Goal: Task Accomplishment & Management: Manage account settings

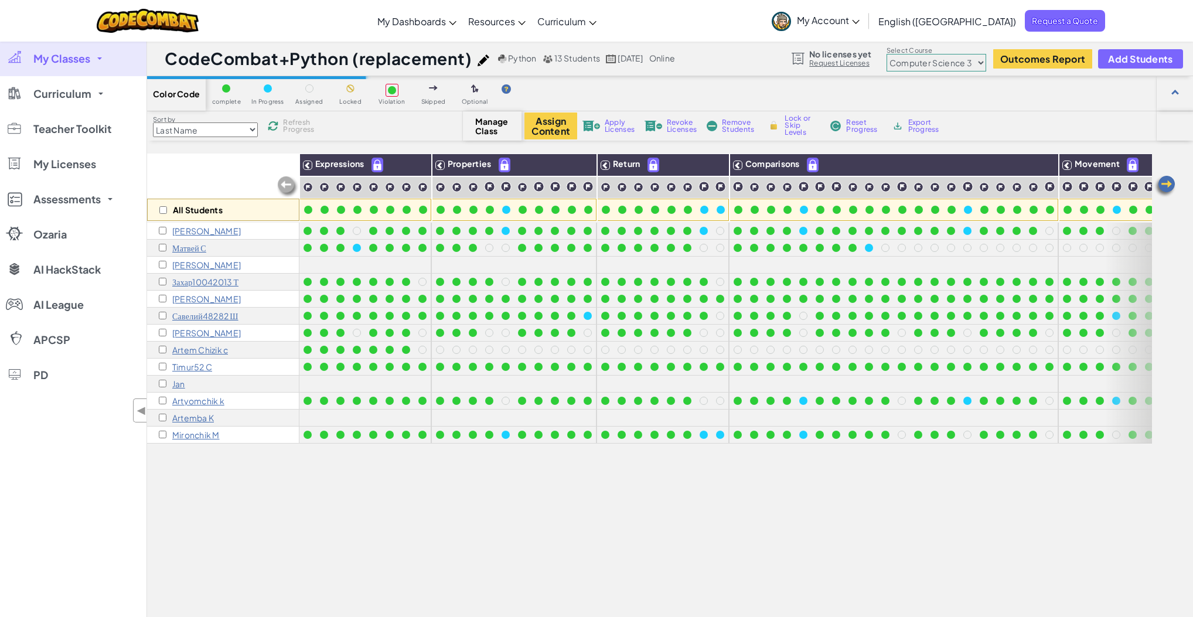
select select "56462f935afde0c6fd30fc8c"
click at [974, 509] on div "All Students Expressions Properties Return Comparisons Movement Properties Revi…" at bounding box center [649, 432] width 1005 height 558
click at [163, 278] on input "checkbox" at bounding box center [163, 282] width 8 height 8
checkbox input "true"
click at [942, 63] on select "Junior Introduction to Computer Science Game Development 1 Web Development 1 Co…" at bounding box center [936, 63] width 100 height 18
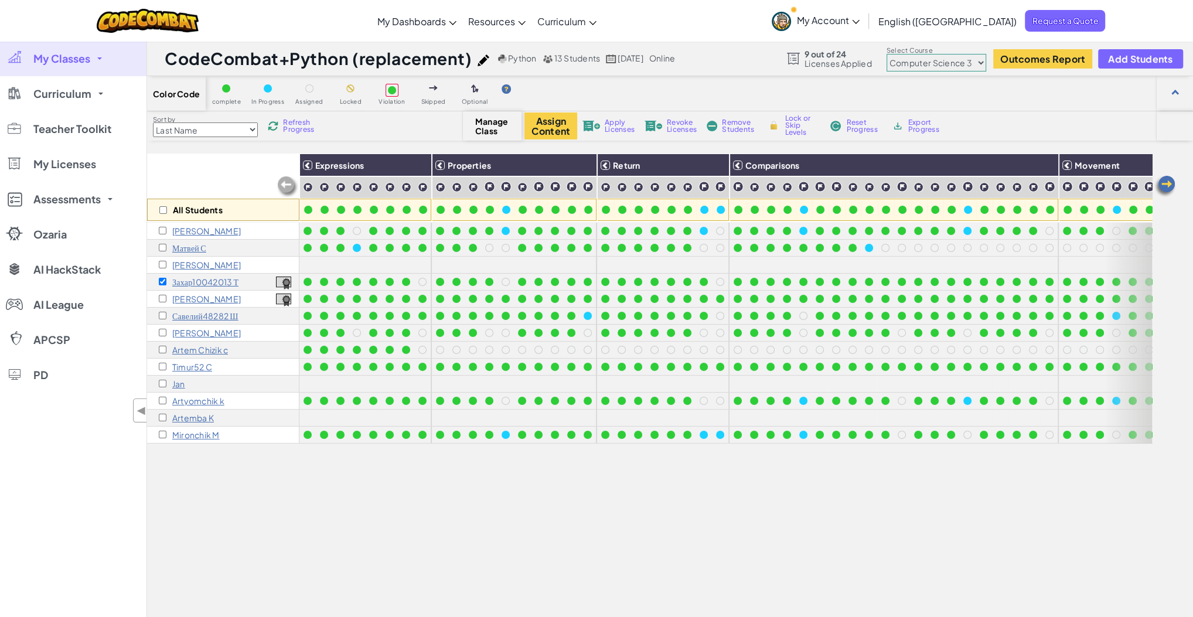
select select "56462f935afde0c6fd30fc8d"
click at [886, 54] on select "Junior Introduction to Computer Science Game Development 1 Web Development 1 Co…" at bounding box center [936, 63] width 100 height 18
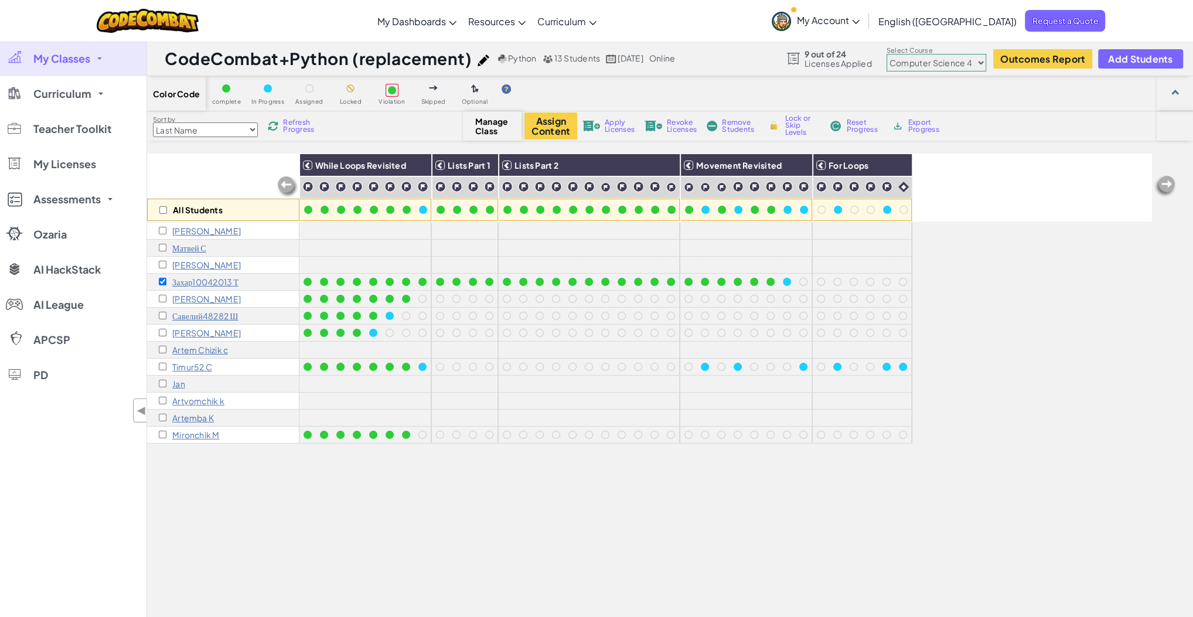
click at [612, 125] on span "Apply Licenses" at bounding box center [620, 126] width 30 height 14
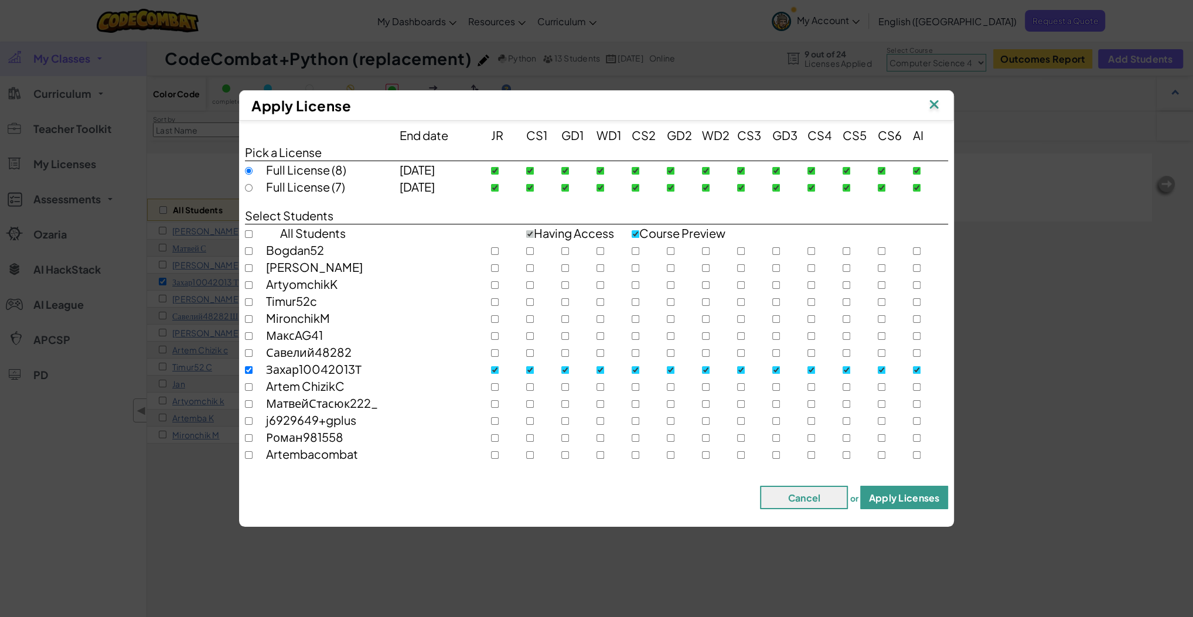
click at [890, 498] on button "Apply Licenses" at bounding box center [904, 497] width 88 height 23
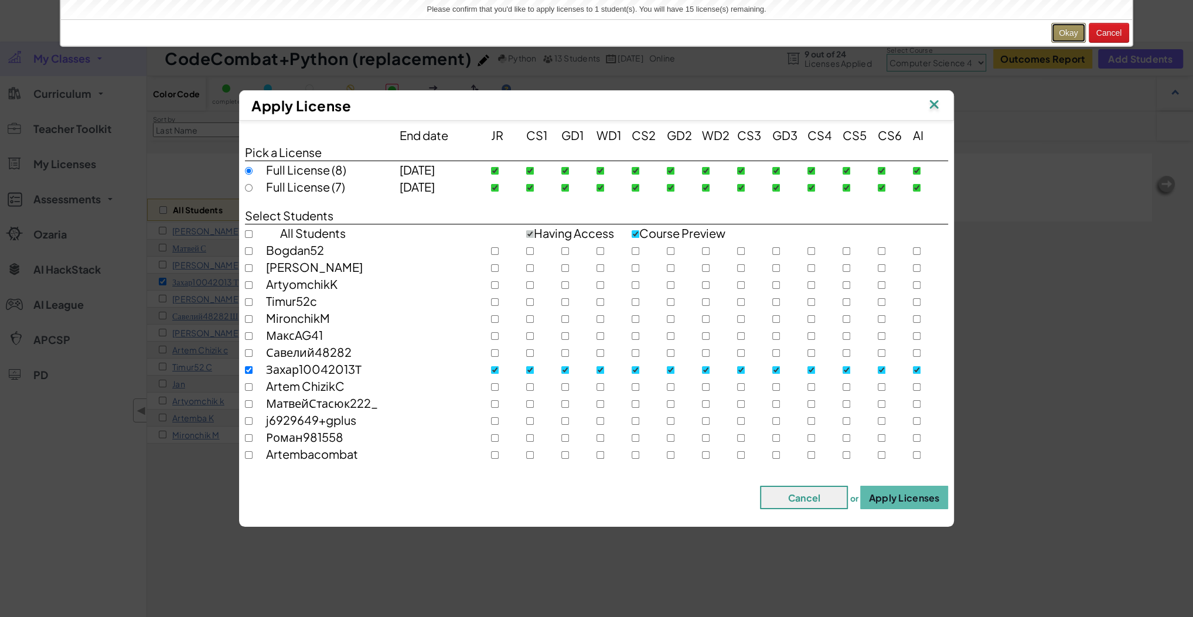
click at [1059, 28] on button "Okay" at bounding box center [1068, 33] width 35 height 20
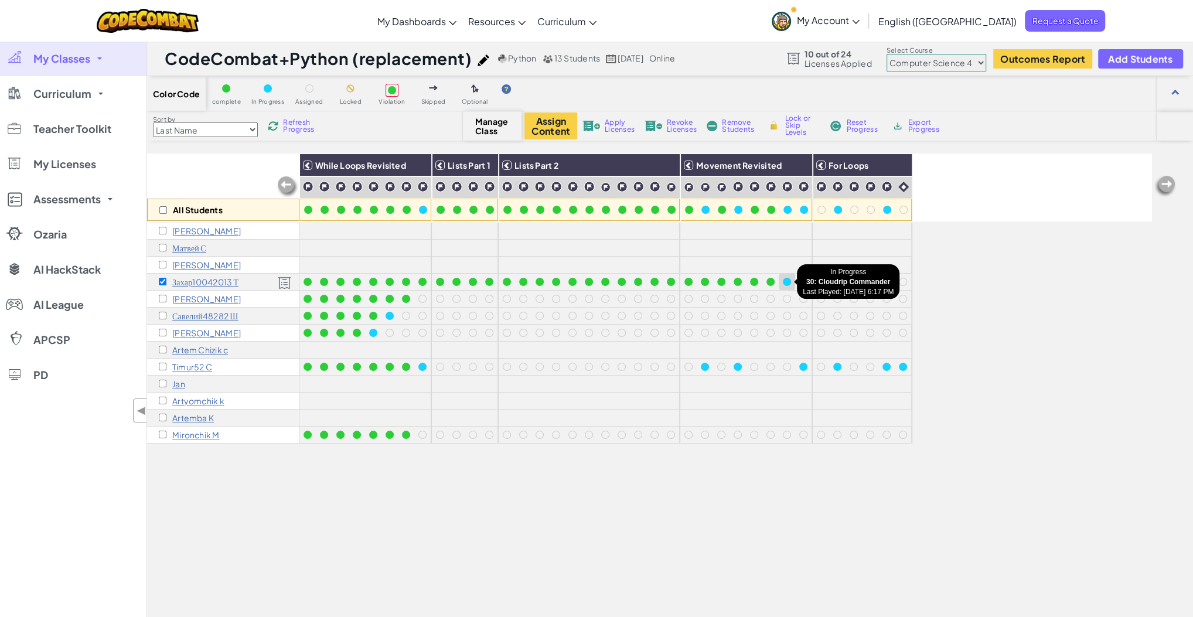
click at [786, 281] on div at bounding box center [787, 282] width 8 height 8
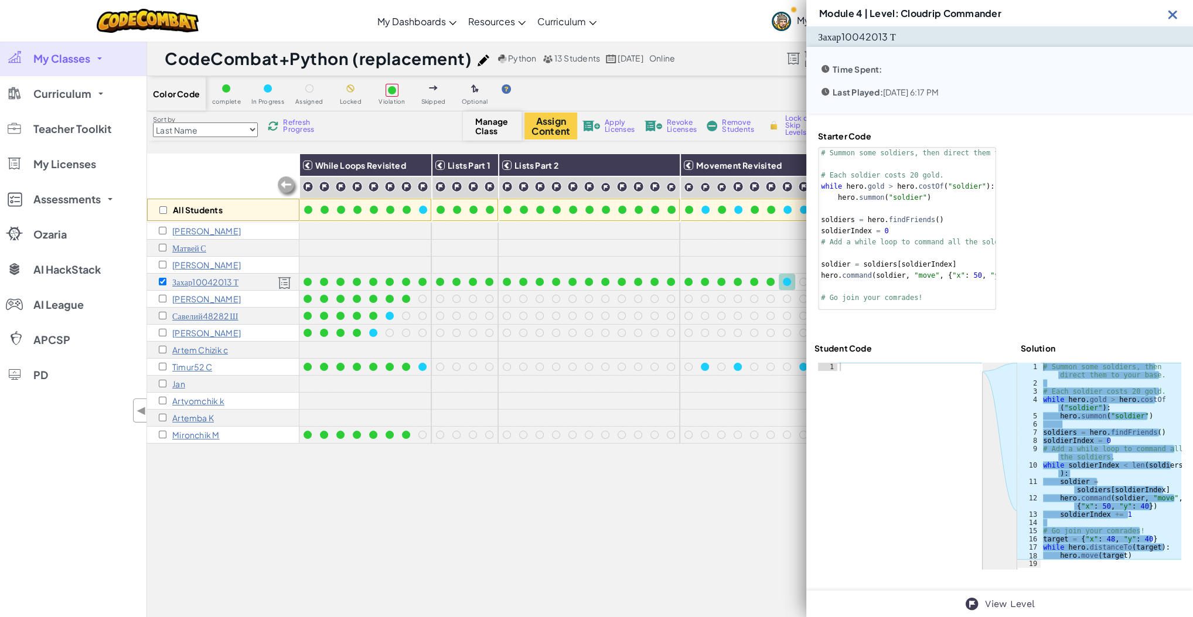
drag, startPoint x: 577, startPoint y: 541, endPoint x: 575, endPoint y: 535, distance: 6.1
click at [577, 539] on div "All Students While Loops Revisited Lists Part 1 Lists Part 2 Movement Revisited…" at bounding box center [649, 432] width 1005 height 558
click at [1169, 14] on img at bounding box center [1172, 14] width 15 height 15
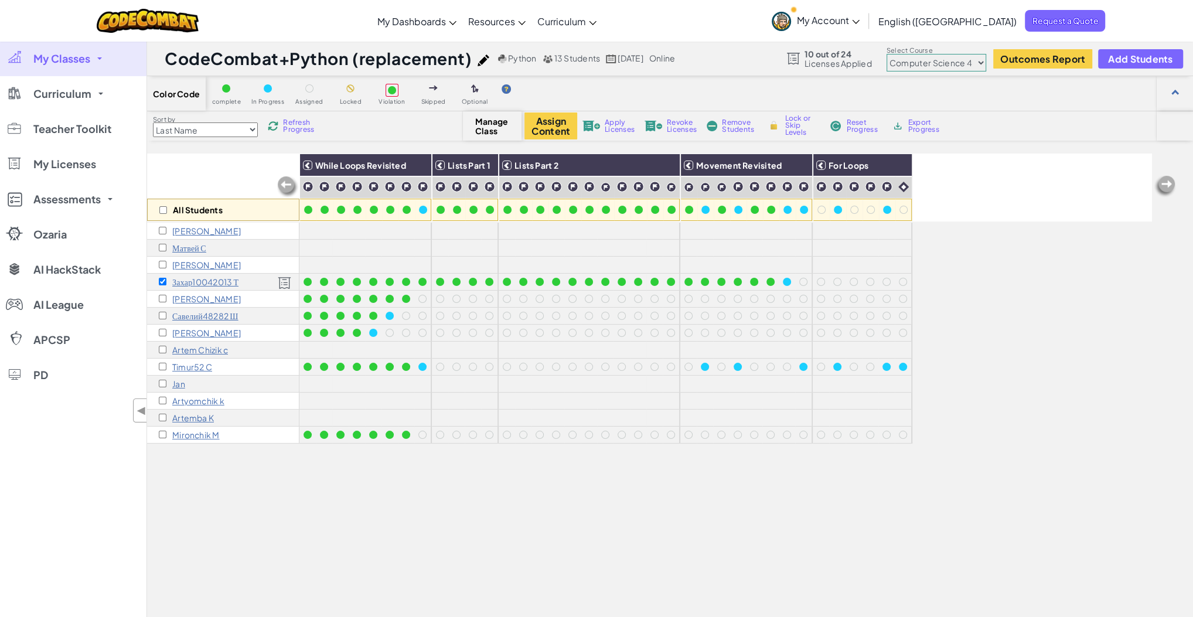
click at [342, 507] on div "All Students While Loops Revisited Lists Part 1 Lists Part 2 Movement Revisited…" at bounding box center [649, 432] width 1005 height 558
click at [801, 282] on div at bounding box center [803, 282] width 8 height 8
click at [801, 279] on div at bounding box center [803, 282] width 8 height 8
click at [784, 280] on div at bounding box center [787, 282] width 8 height 8
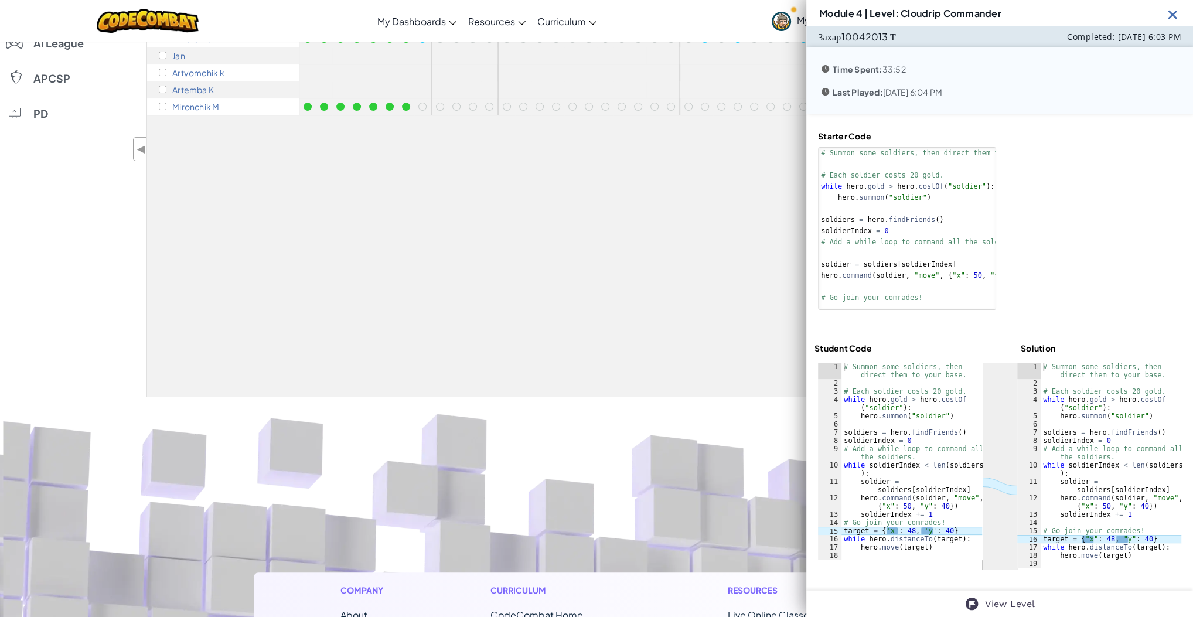
scroll to position [187, 0]
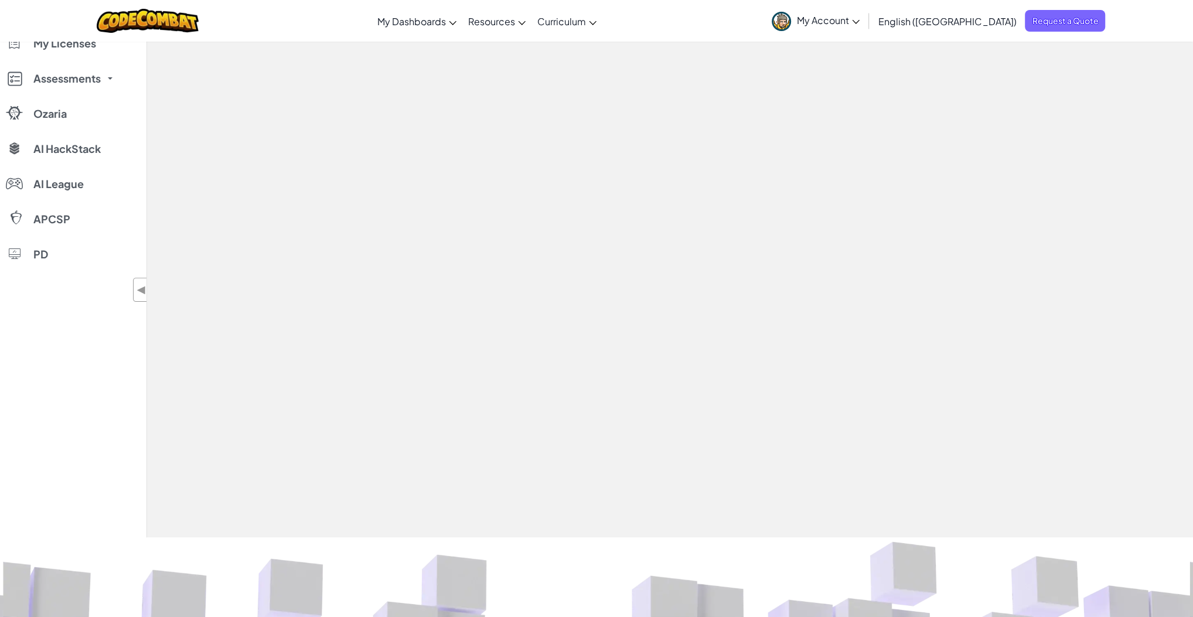
scroll to position [187, 0]
select select "56462f935afde0c6fd30fc8d"
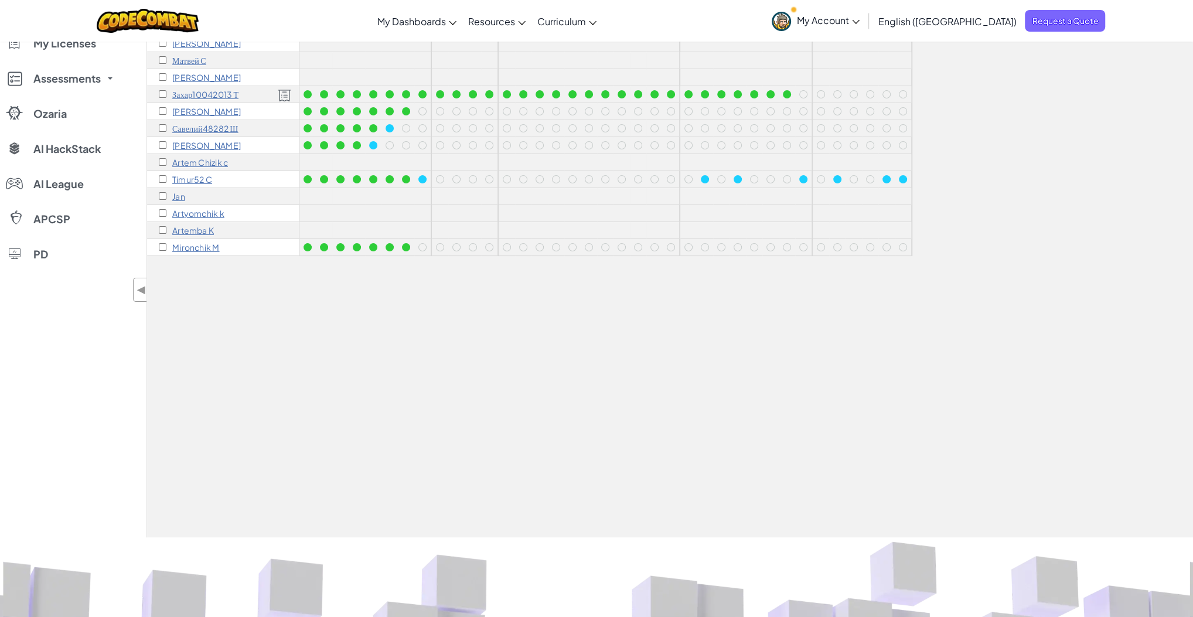
scroll to position [47, 0]
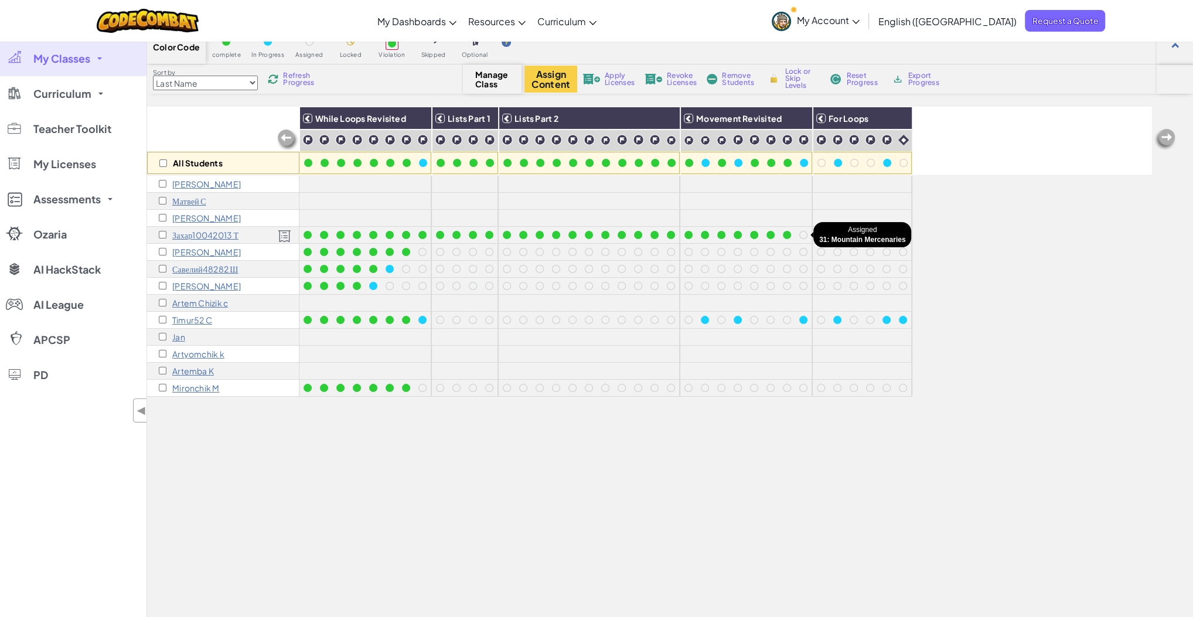
click at [799, 234] on div at bounding box center [803, 235] width 8 height 8
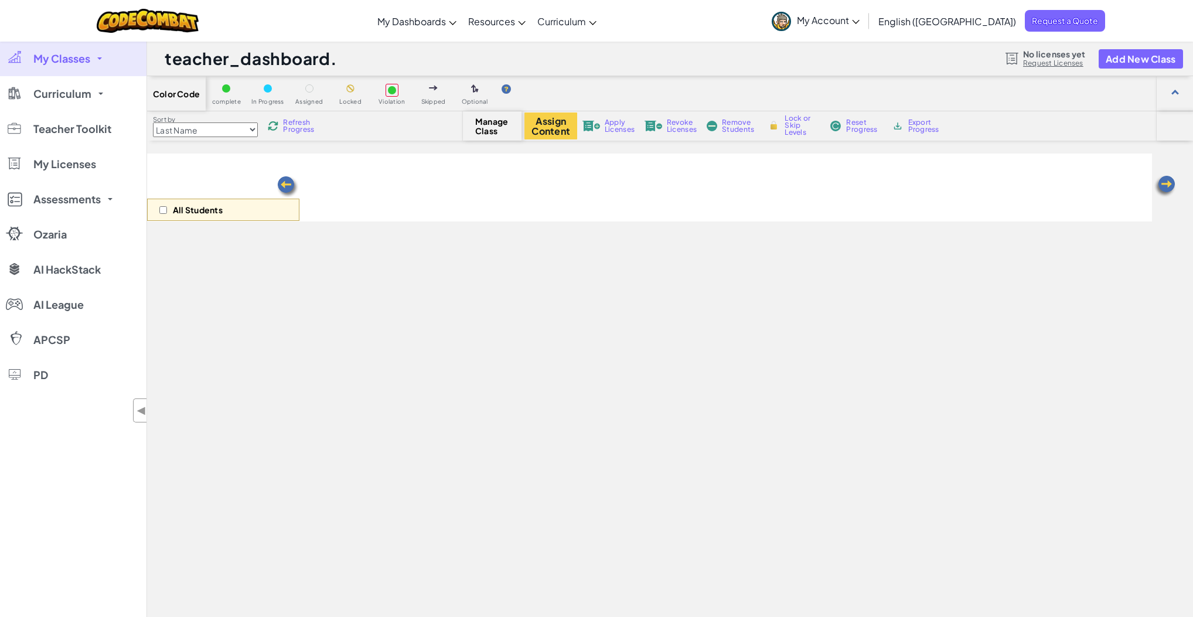
scroll to position [47, 0]
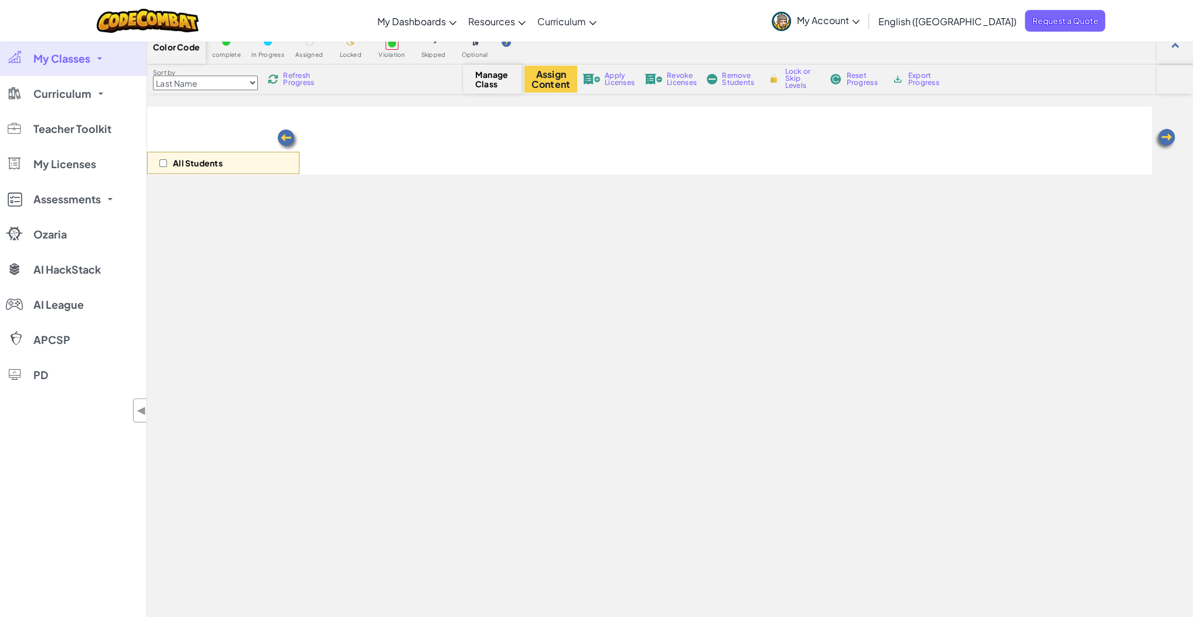
select select "56462f935afde0c6fd30fc8d"
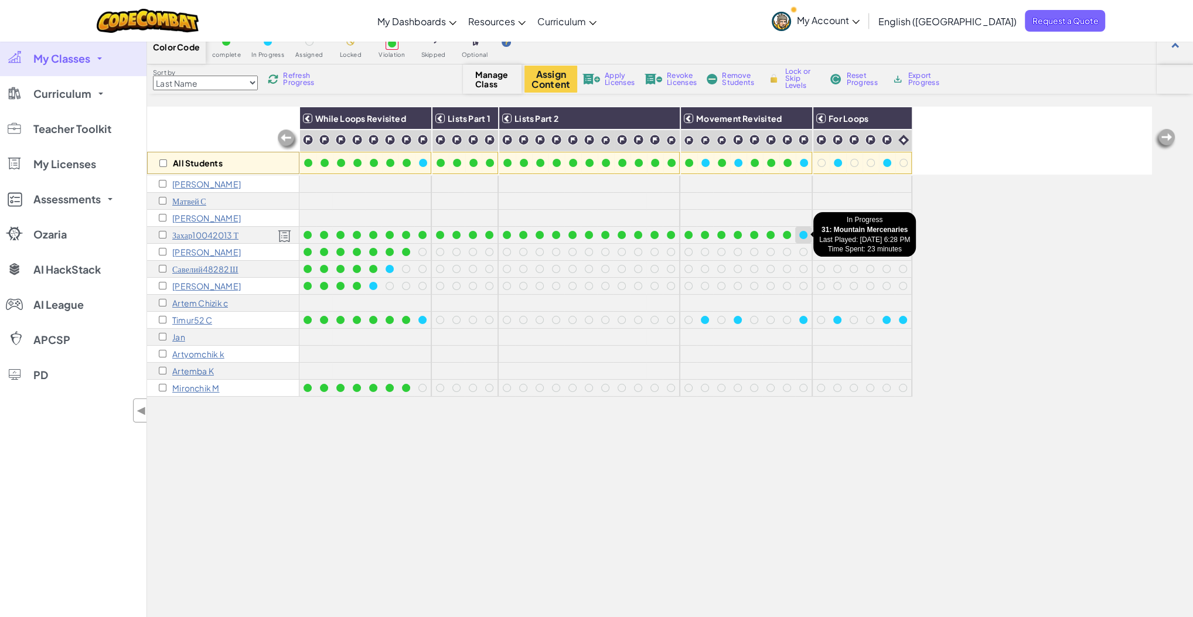
click at [800, 234] on div at bounding box center [803, 235] width 8 height 8
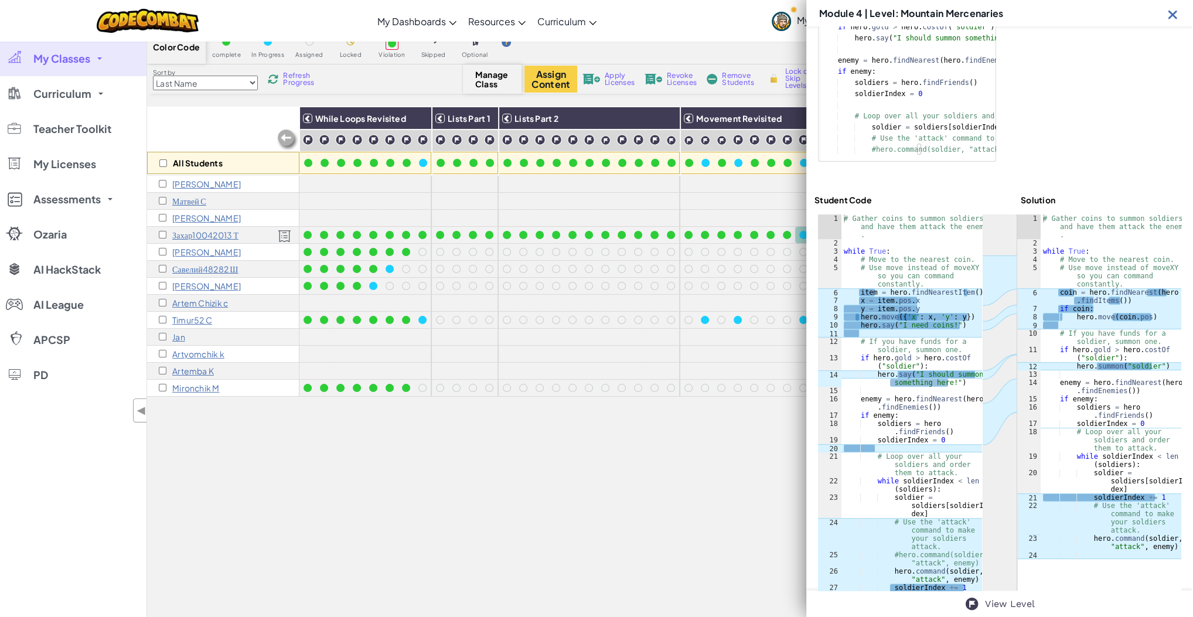
scroll to position [254, 0]
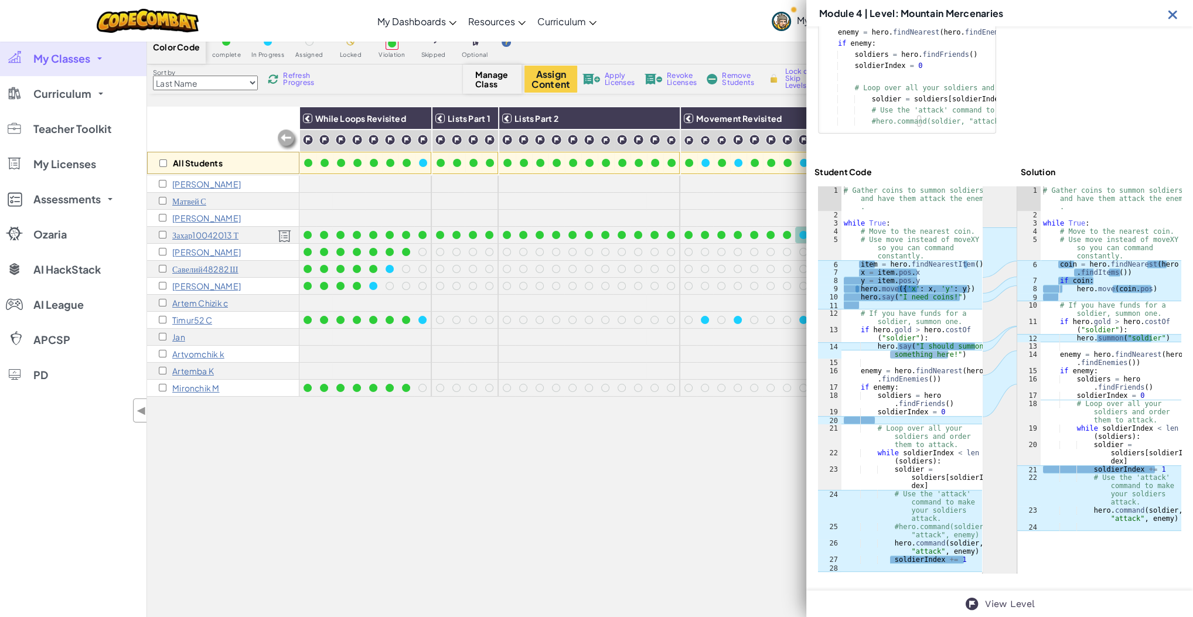
click at [559, 436] on div "All Students While Loops Revisited Lists Part 1 Lists Part 2 Movement Revisited…" at bounding box center [649, 386] width 1005 height 558
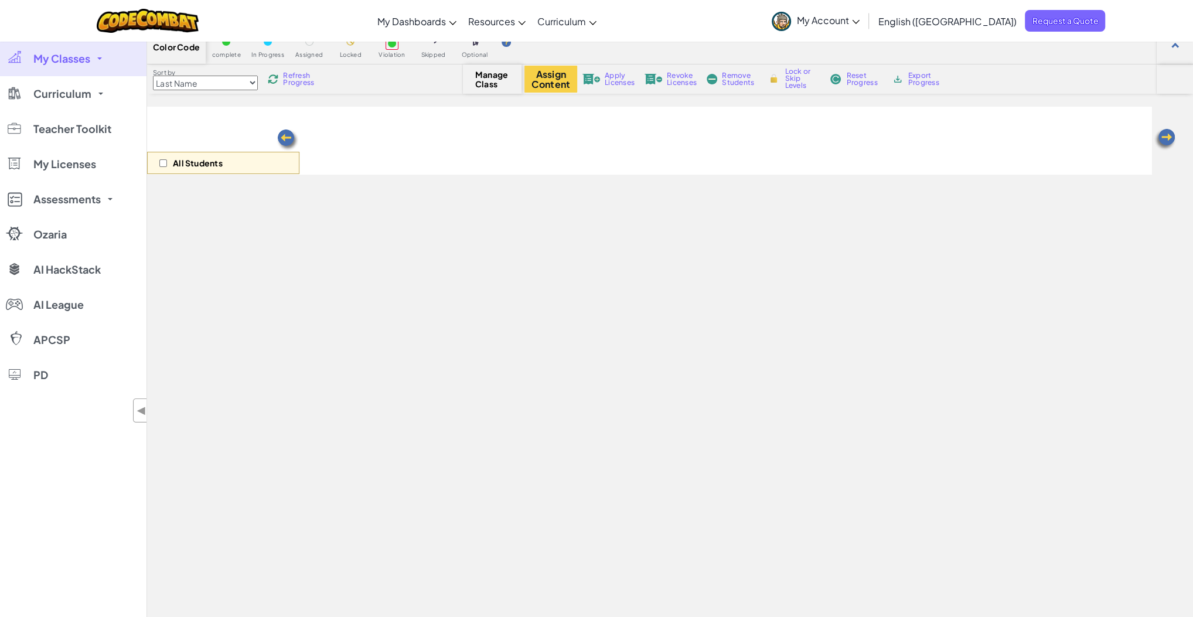
scroll to position [47, 0]
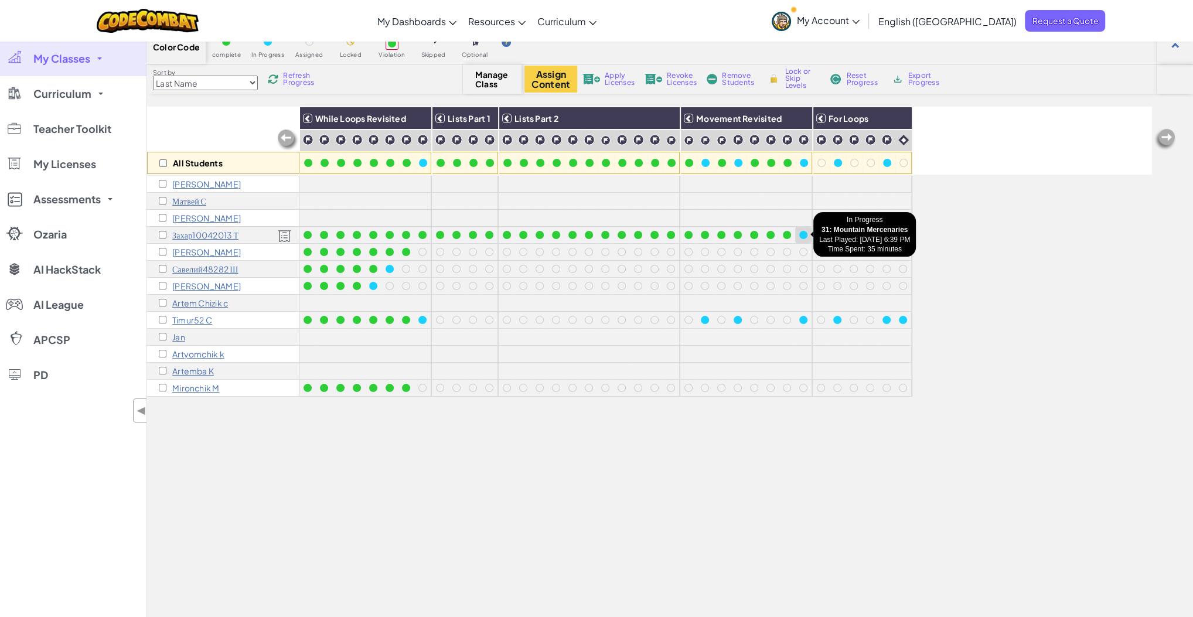
click at [803, 233] on div at bounding box center [803, 235] width 8 height 8
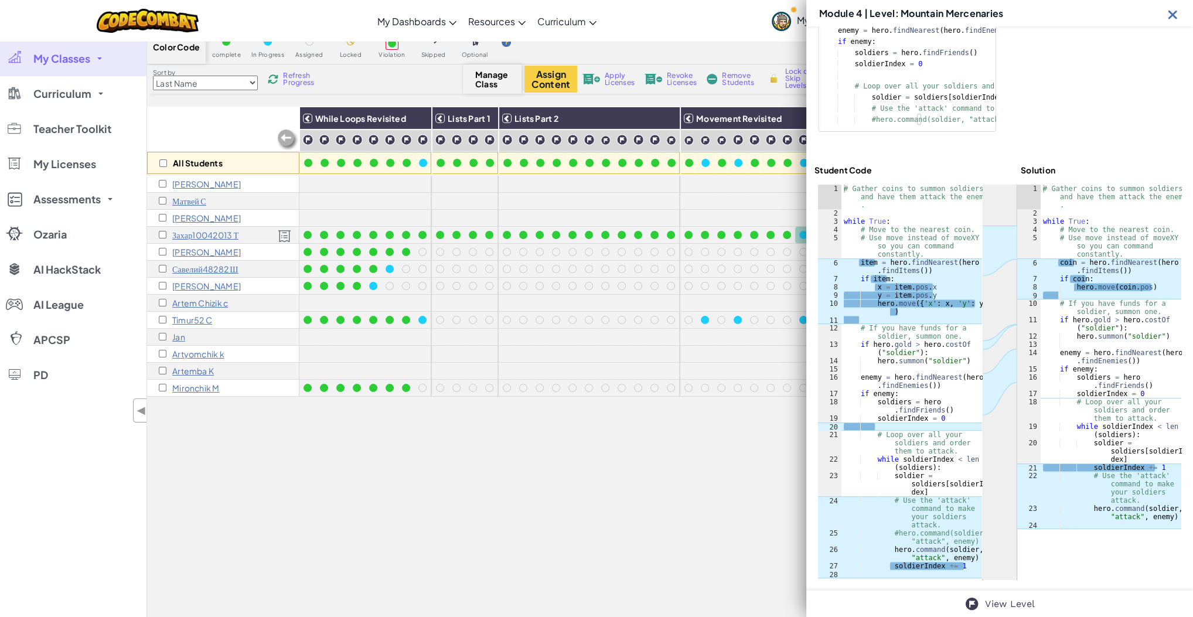
scroll to position [262, 0]
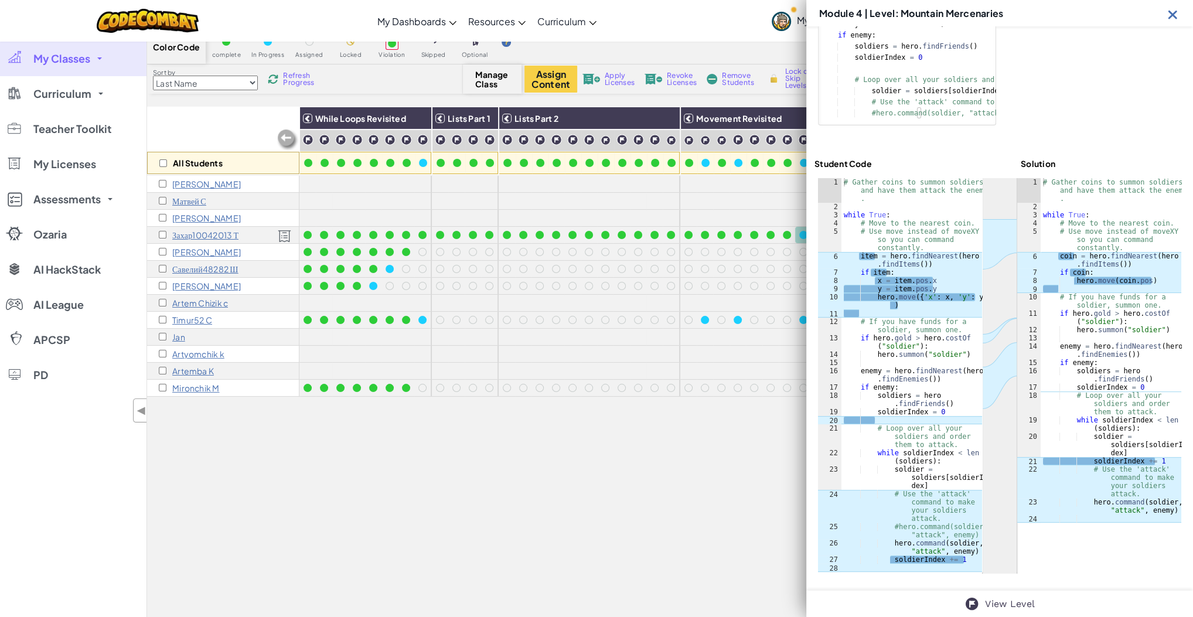
click at [1173, 10] on img at bounding box center [1172, 14] width 15 height 15
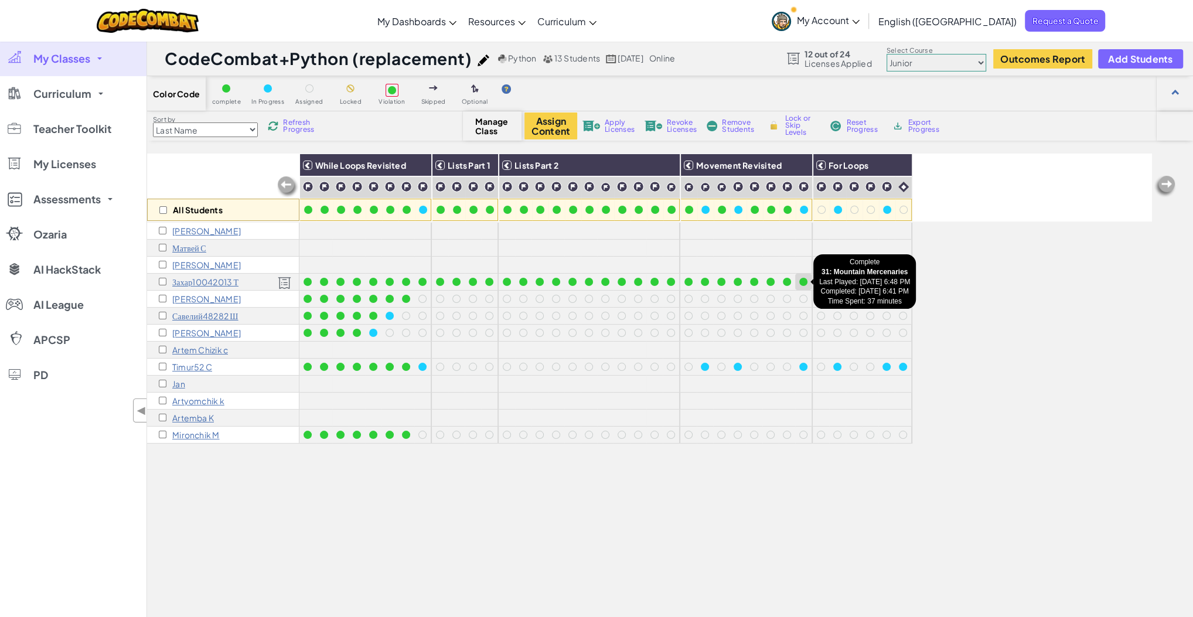
click at [800, 279] on div at bounding box center [803, 282] width 8 height 8
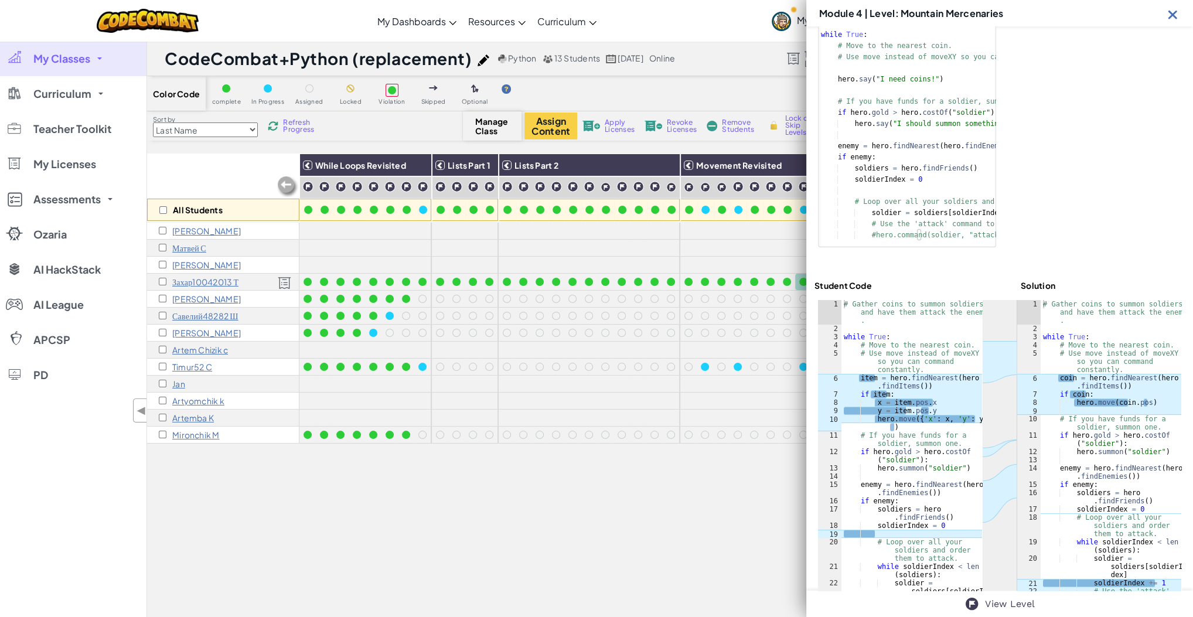
scroll to position [254, 0]
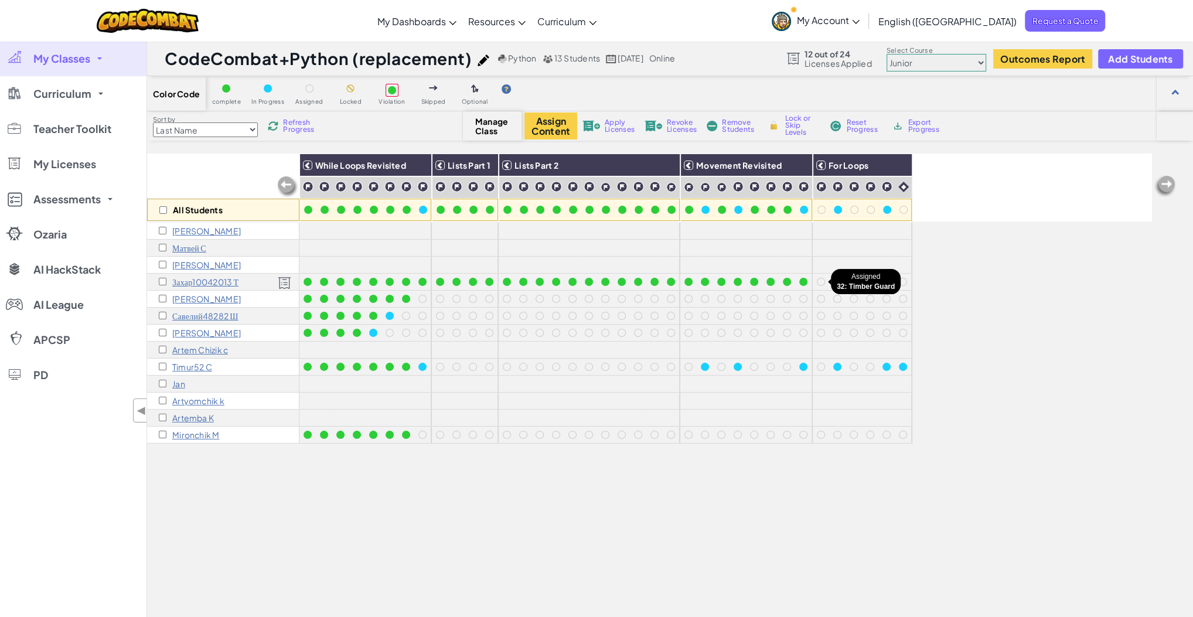
click at [820, 279] on div at bounding box center [821, 282] width 8 height 8
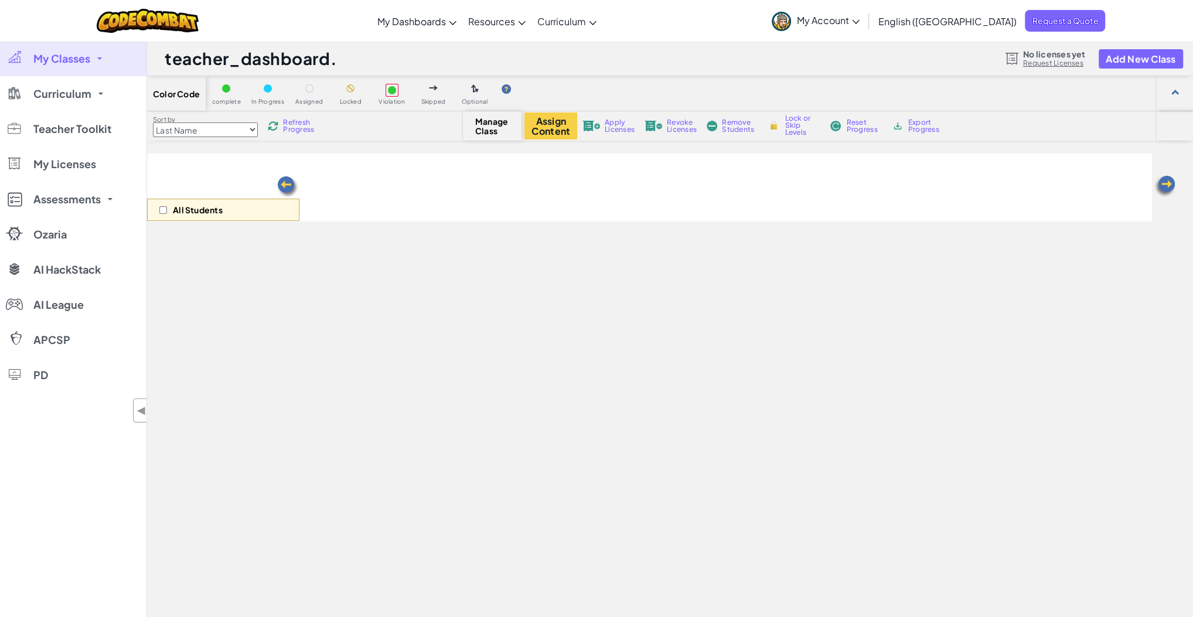
select select "56462f935afde0c6fd30fc8d"
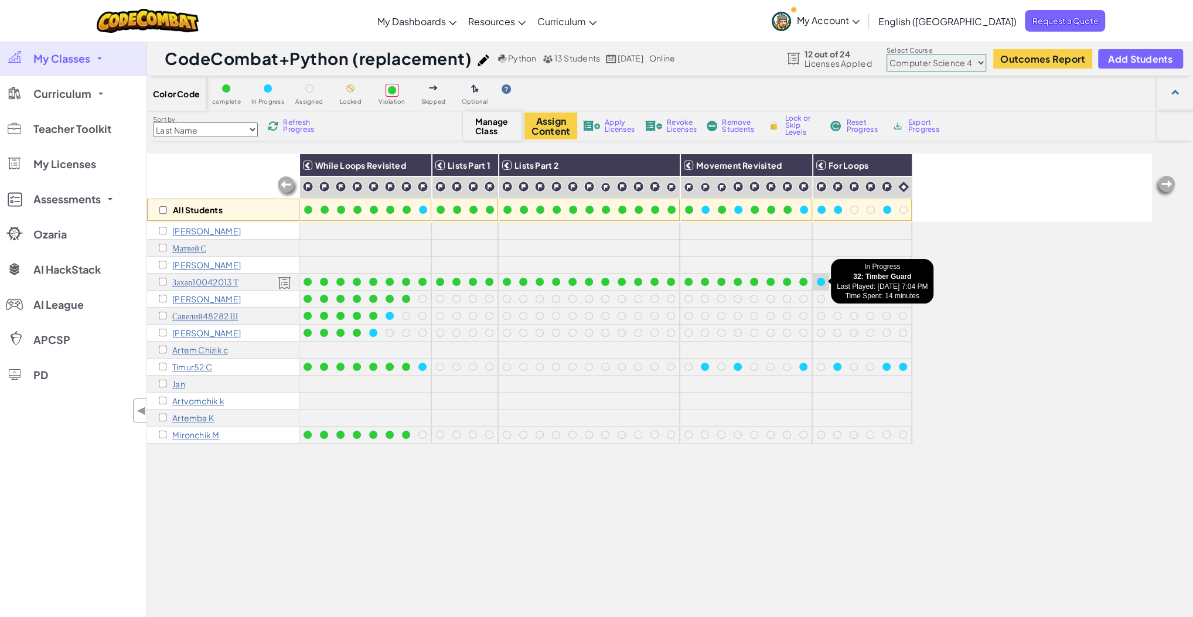
click at [822, 280] on div at bounding box center [821, 282] width 8 height 8
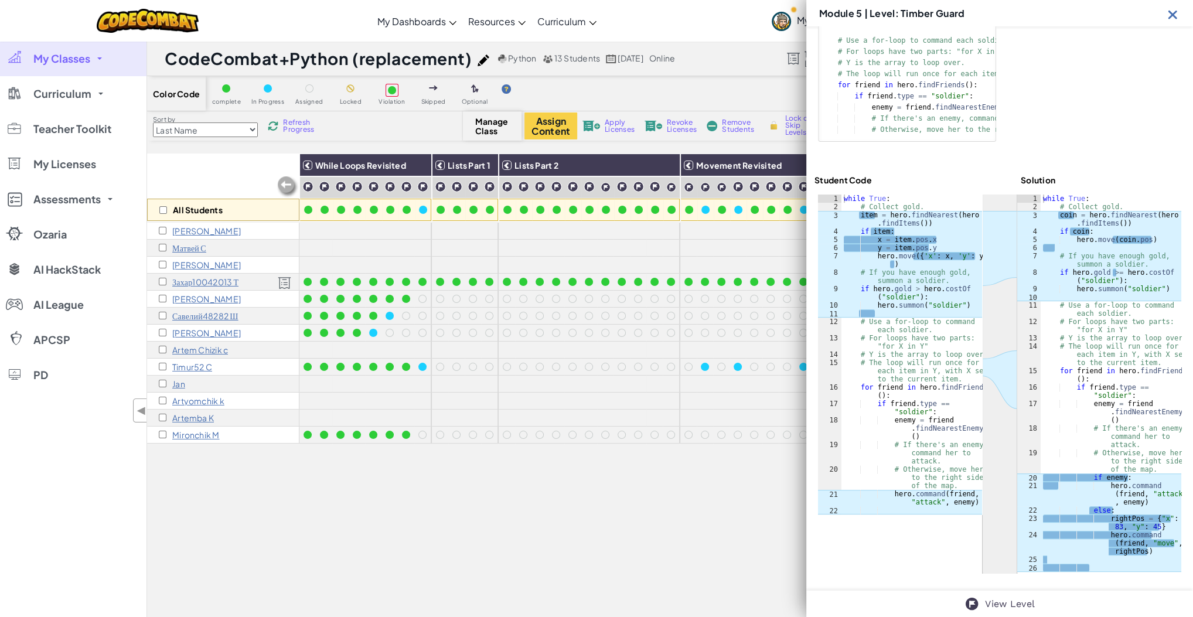
click at [1174, 15] on img at bounding box center [1172, 14] width 15 height 15
